Goal: Information Seeking & Learning: Learn about a topic

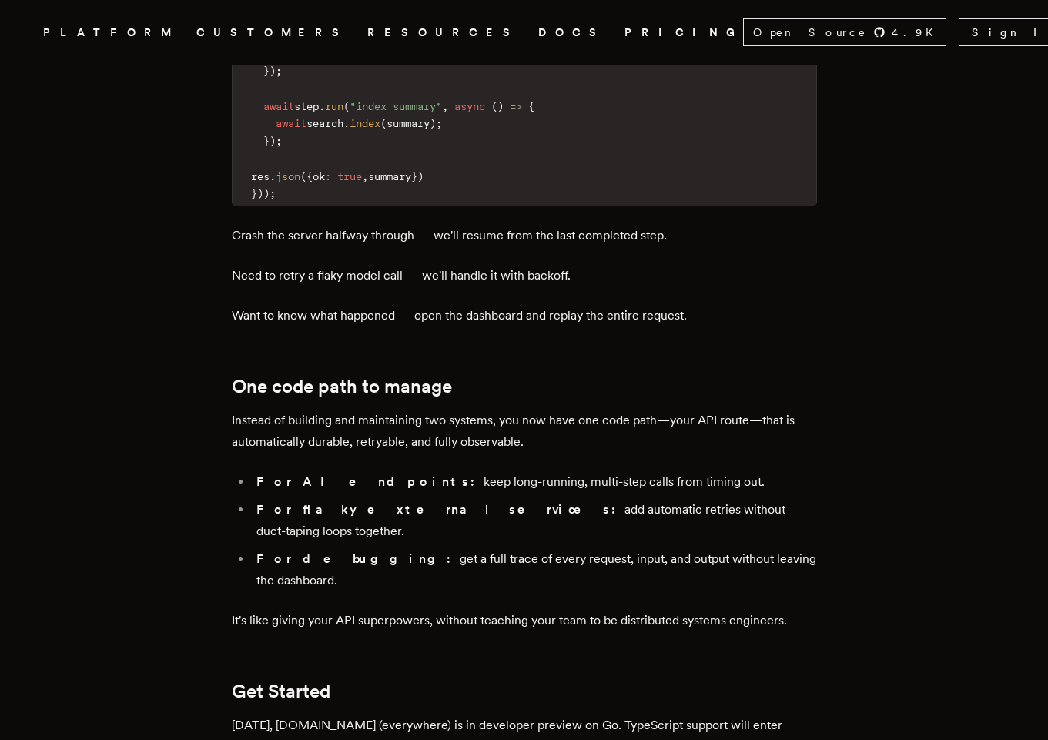
scroll to position [2218, 0]
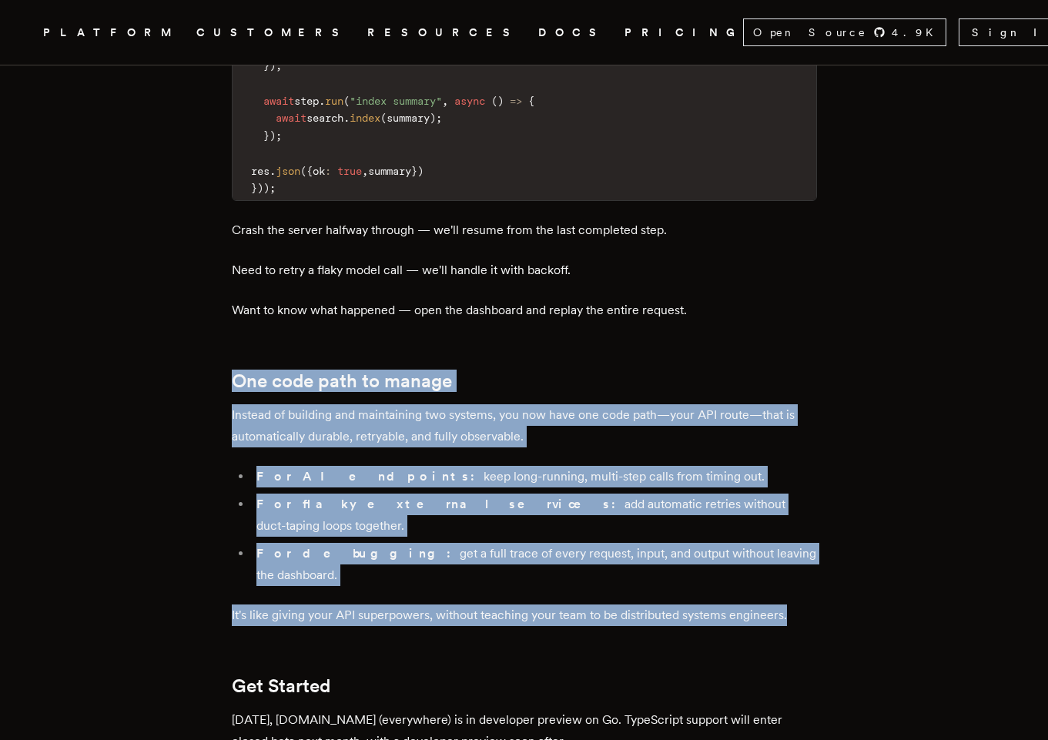
drag, startPoint x: 803, startPoint y: 458, endPoint x: 232, endPoint y: 254, distance: 606.8
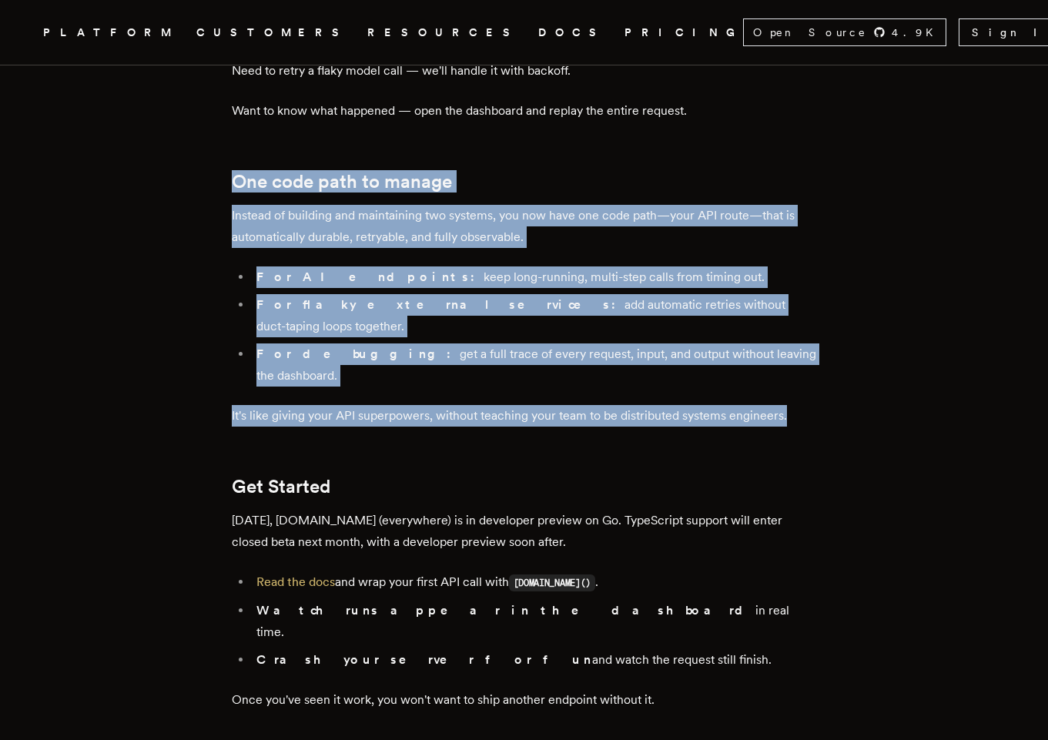
scroll to position [2495, 0]
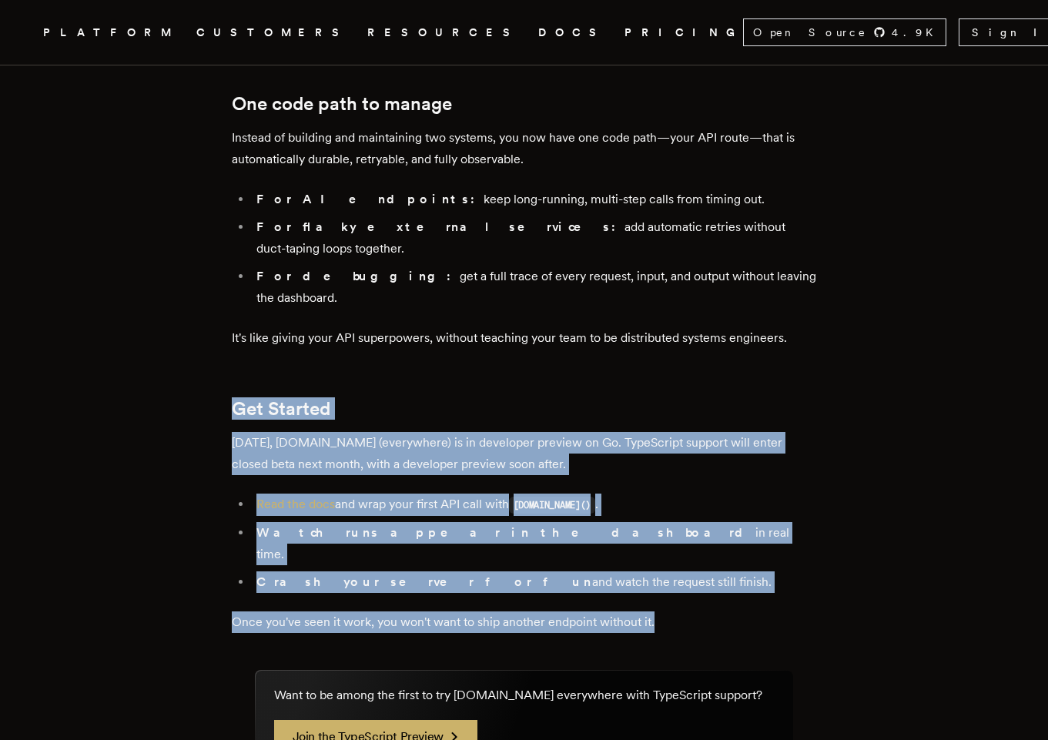
drag, startPoint x: 673, startPoint y: 444, endPoint x: 233, endPoint y: 251, distance: 480.1
click at [456, 398] on h2 "Get Started" at bounding box center [524, 409] width 585 height 22
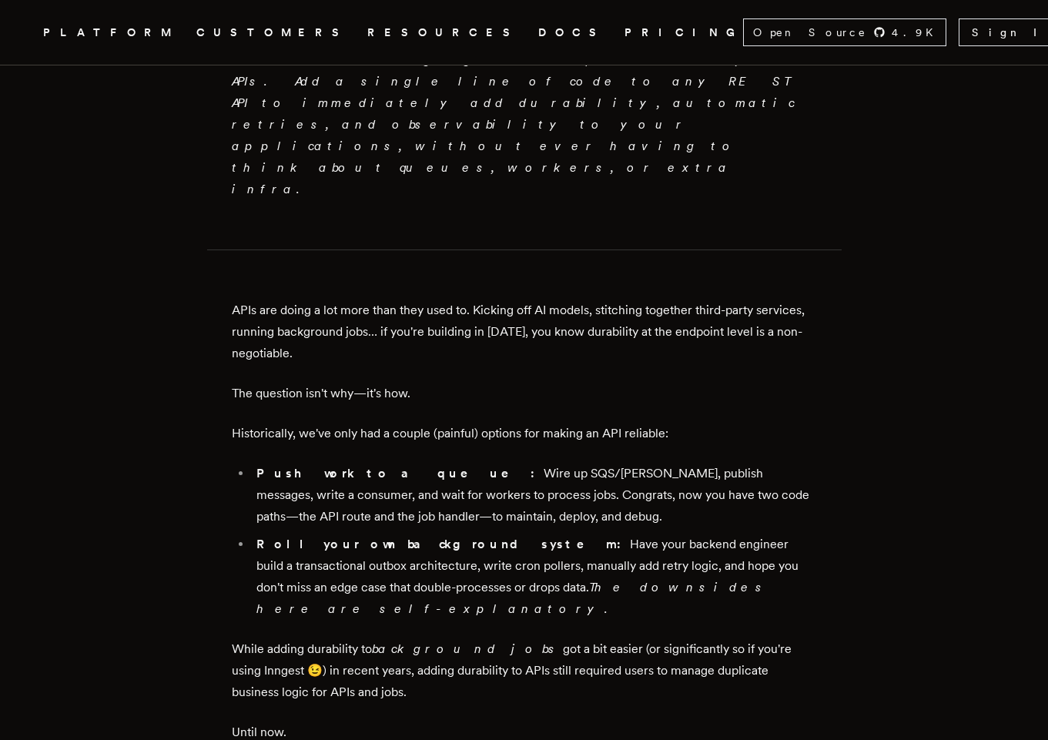
scroll to position [924, 0]
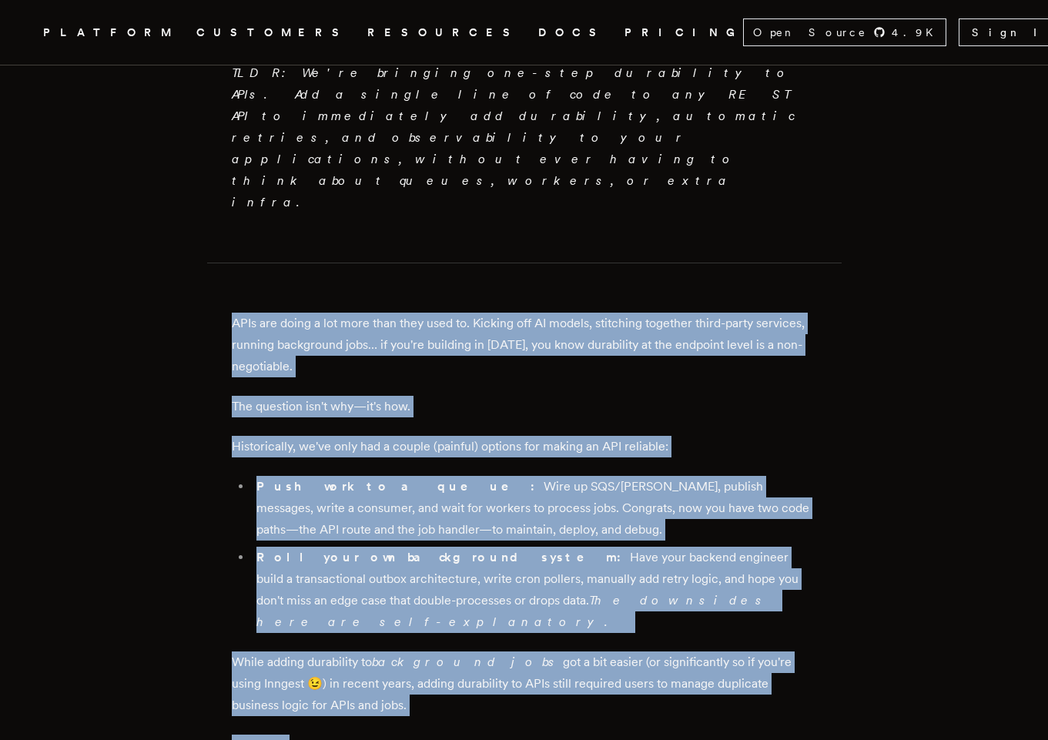
drag, startPoint x: 438, startPoint y: 672, endPoint x: 220, endPoint y: 196, distance: 522.8
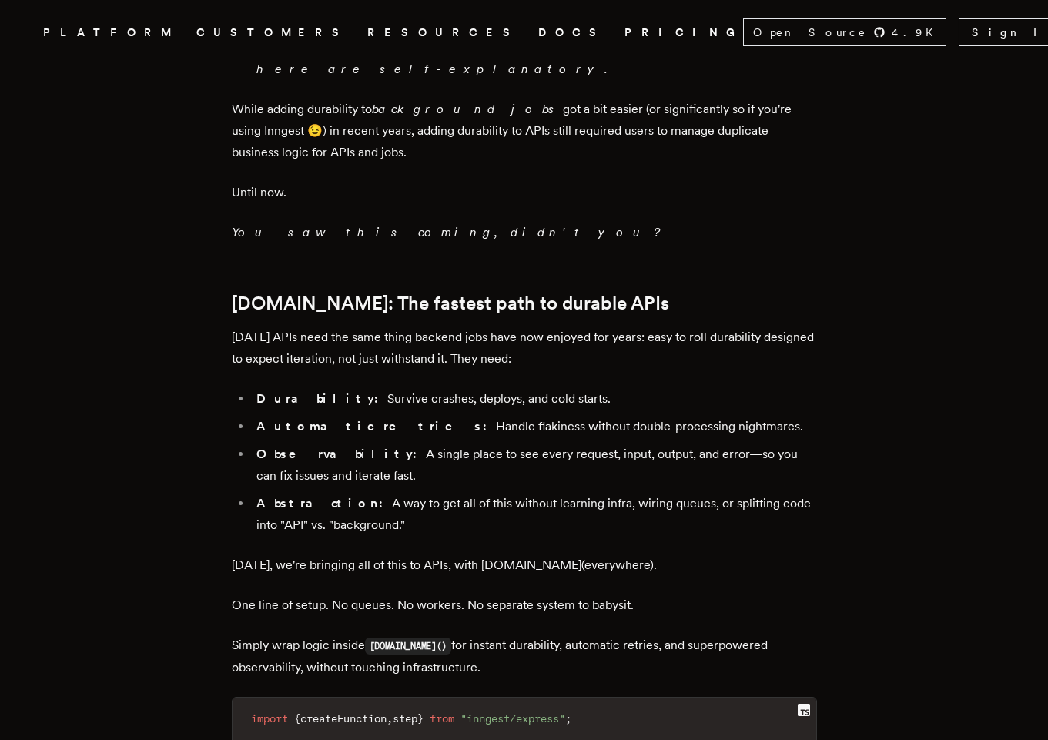
scroll to position [1479, 0]
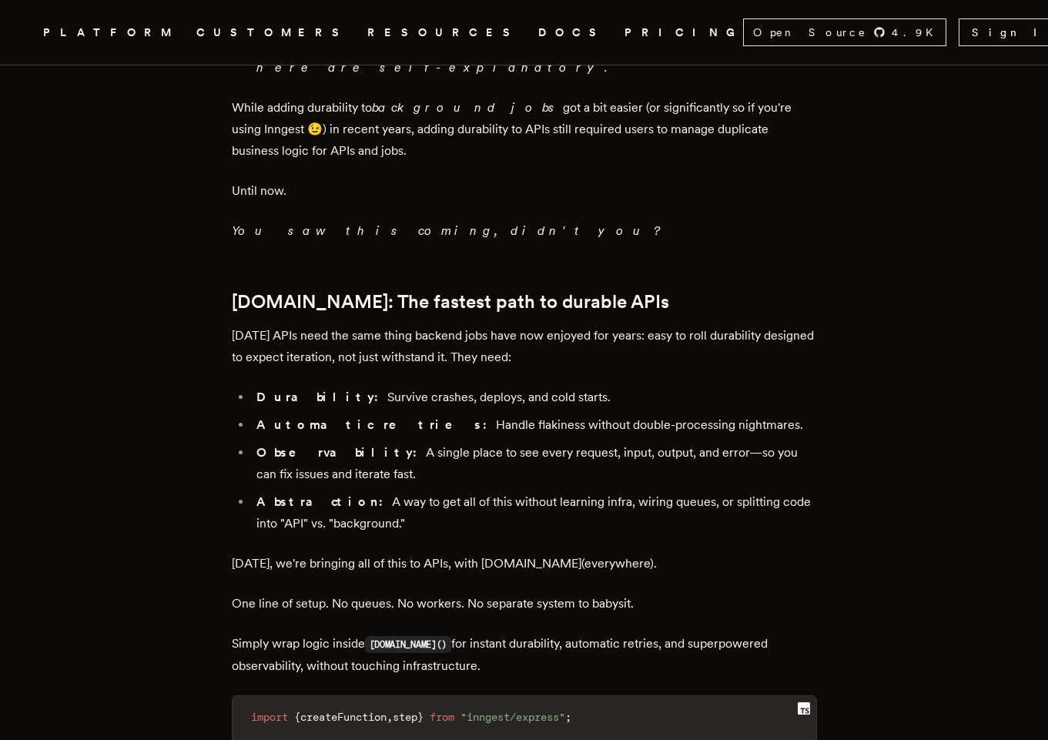
drag, startPoint x: 498, startPoint y: 557, endPoint x: 203, endPoint y: 206, distance: 457.5
click at [203, 206] on article "Introducing [DOMAIN_NAME] Everywhere: Build Unbreakable APIs [PERSON_NAME] · [D…" at bounding box center [524, 351] width 925 height 3467
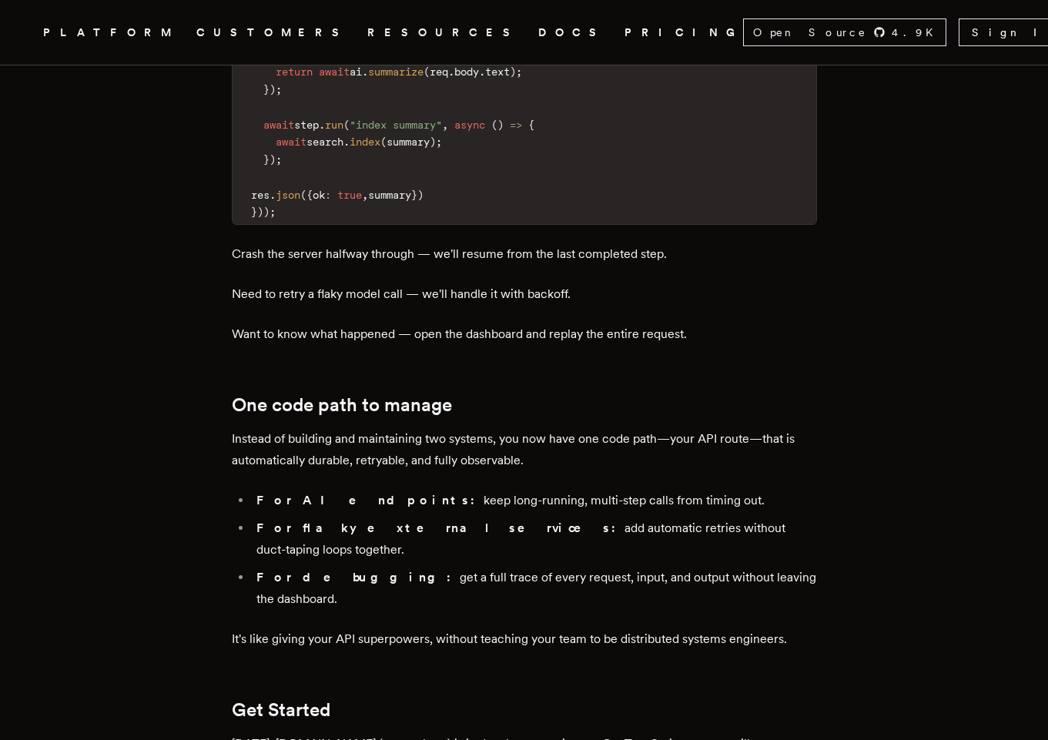
scroll to position [2310, 0]
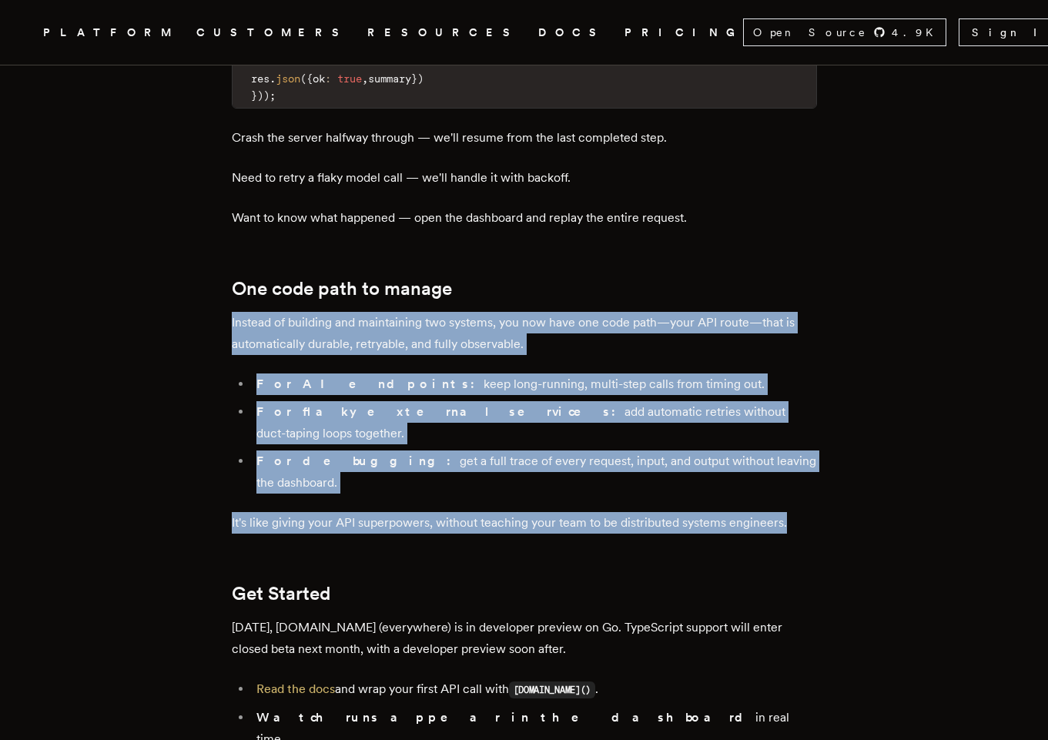
drag, startPoint x: 835, startPoint y: 371, endPoint x: 180, endPoint y: 189, distance: 679.4
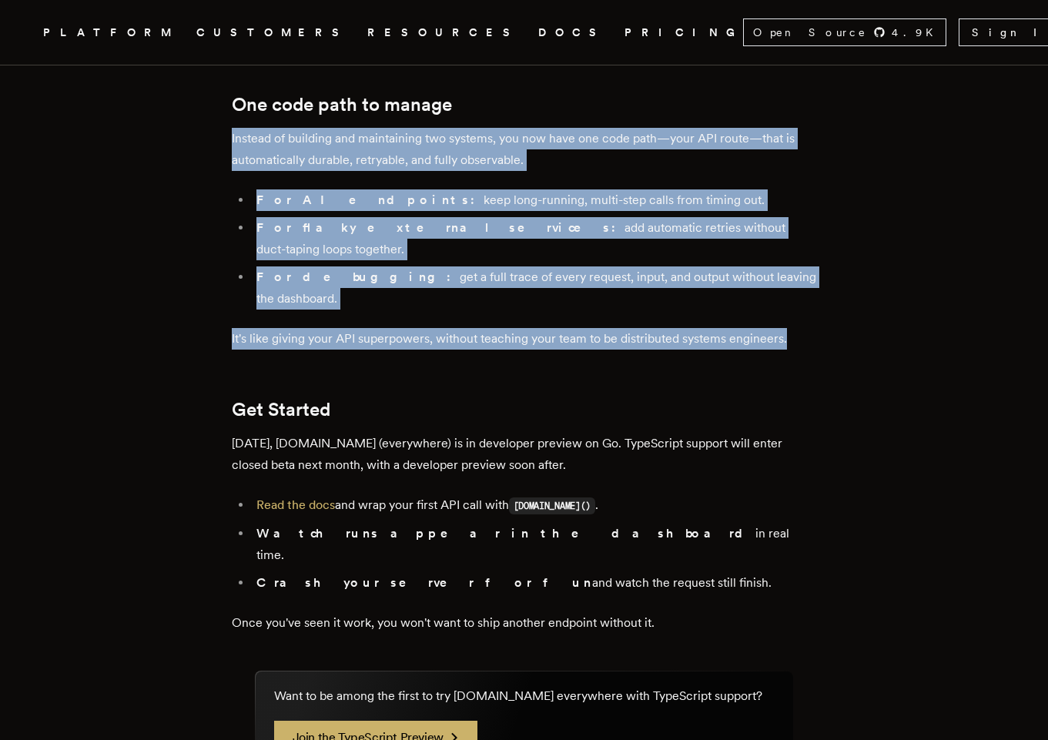
scroll to position [2495, 0]
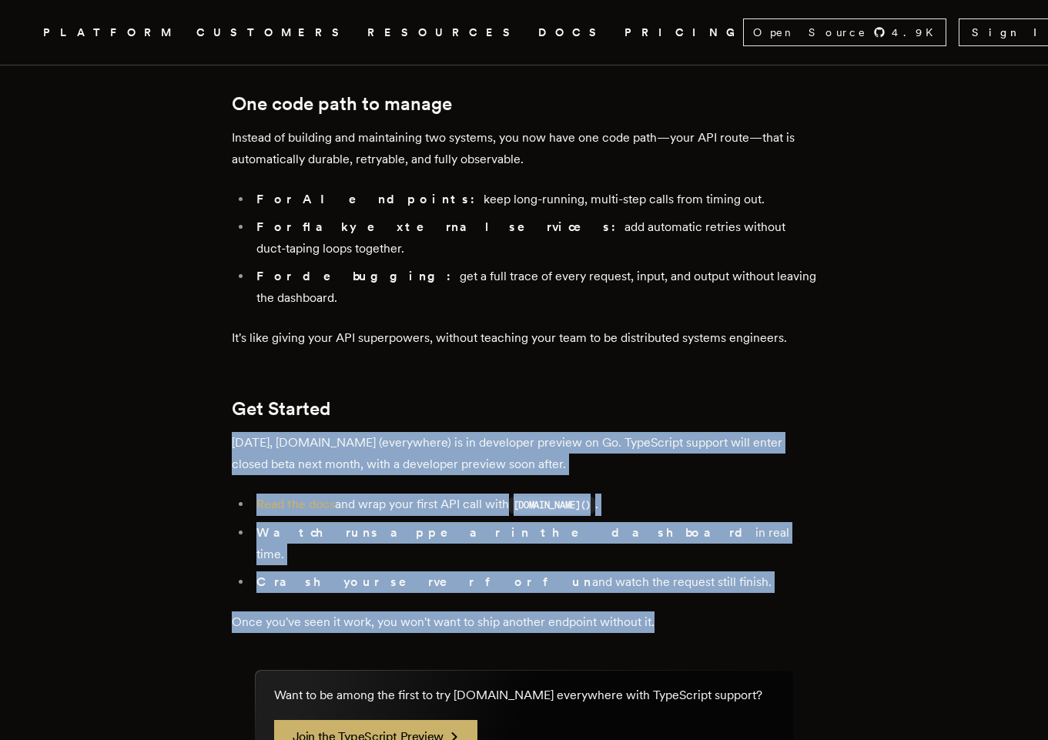
drag, startPoint x: 703, startPoint y: 451, endPoint x: 179, endPoint y: 273, distance: 554.1
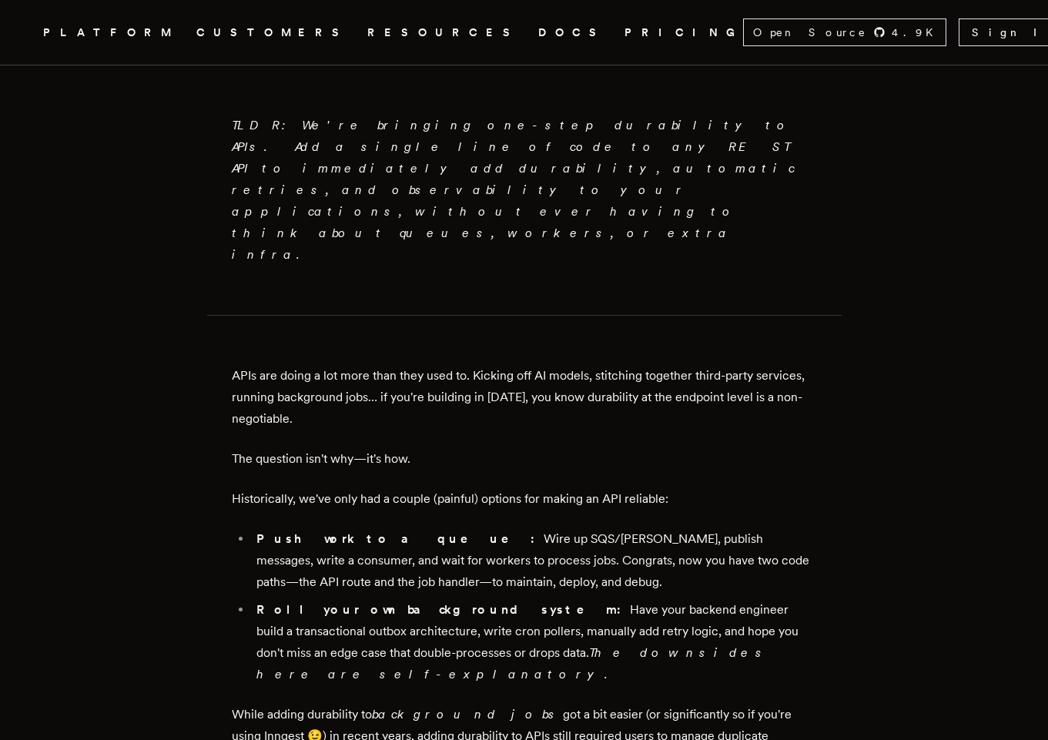
scroll to position [0, 0]
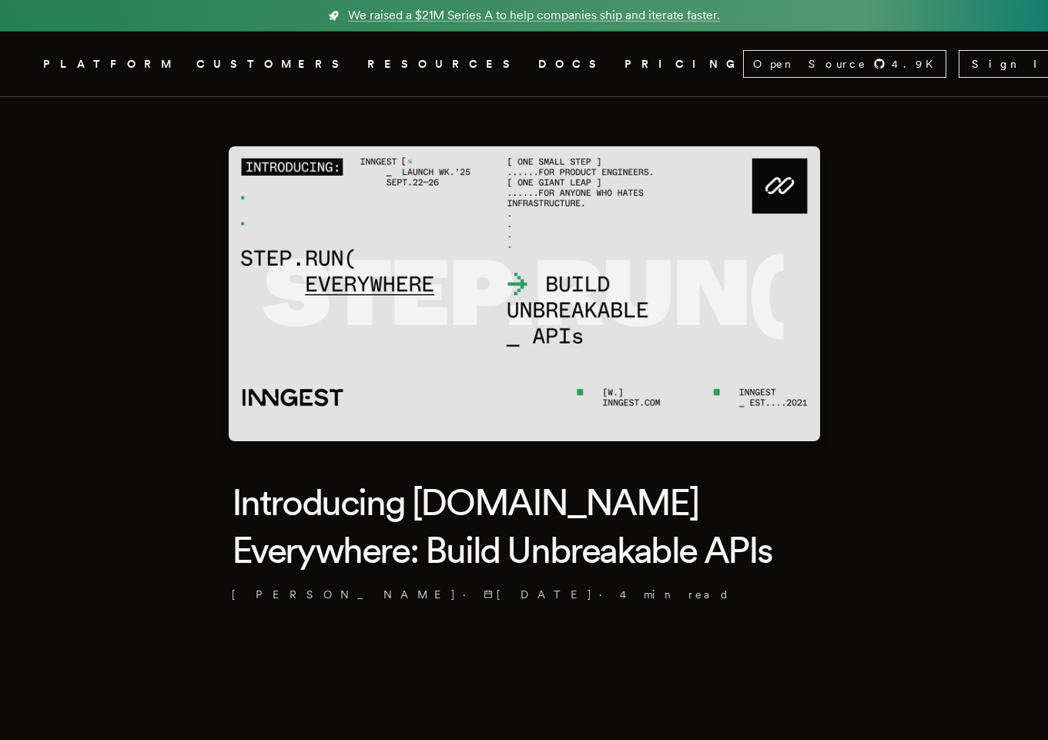
click at [625, 66] on link "PRICING" at bounding box center [684, 64] width 119 height 19
